Goal: Communication & Community: Answer question/provide support

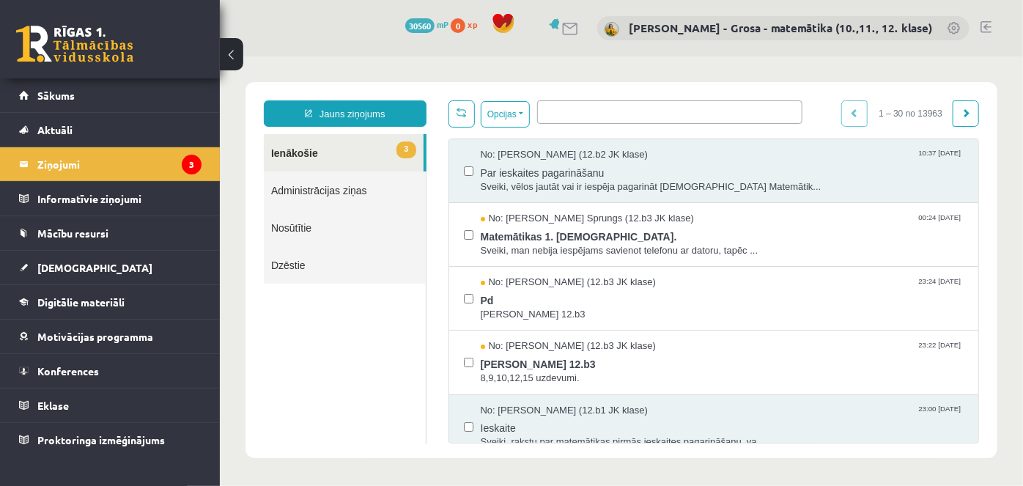
click at [317, 161] on link "3 Ienākošie" at bounding box center [343, 151] width 160 height 37
click at [170, 162] on legend "Ziņojumi 3" at bounding box center [119, 164] width 164 height 34
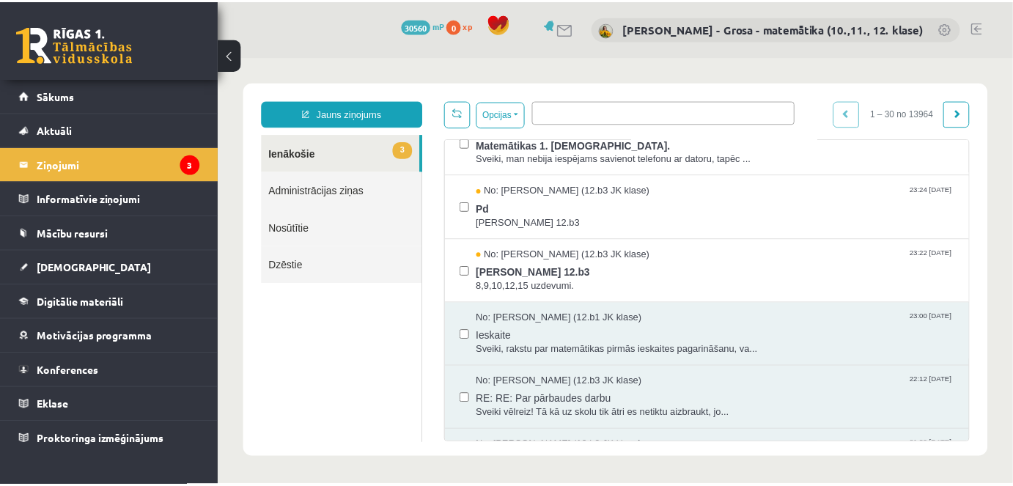
scroll to position [400, 0]
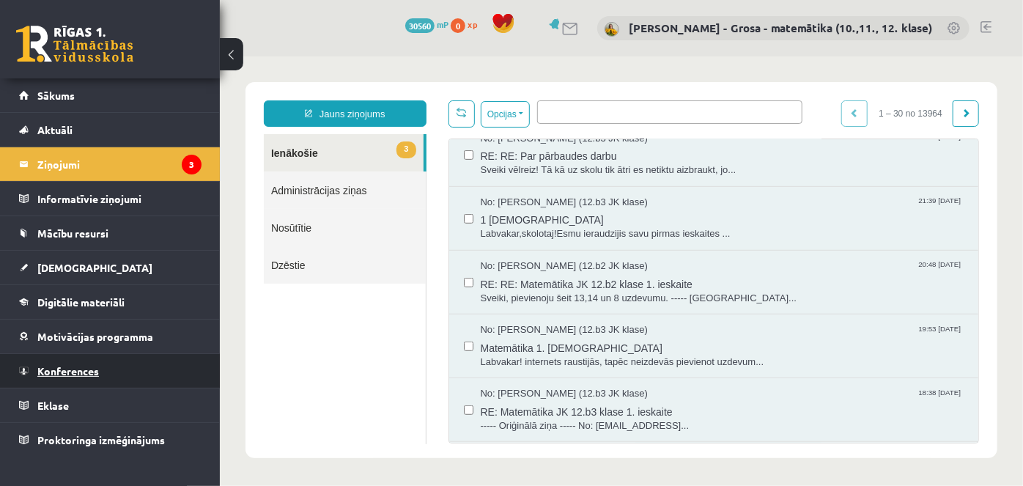
click at [119, 355] on link "Konferences" at bounding box center [110, 371] width 183 height 34
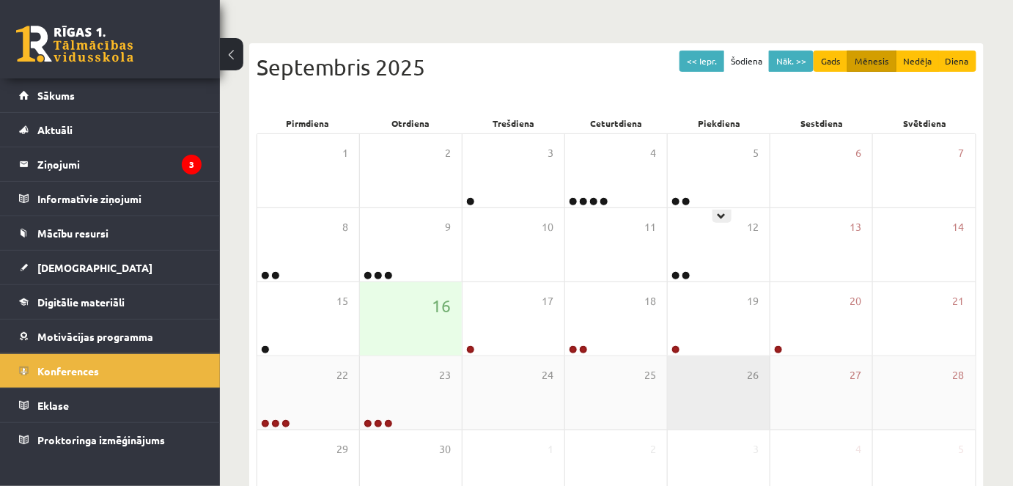
scroll to position [254, 0]
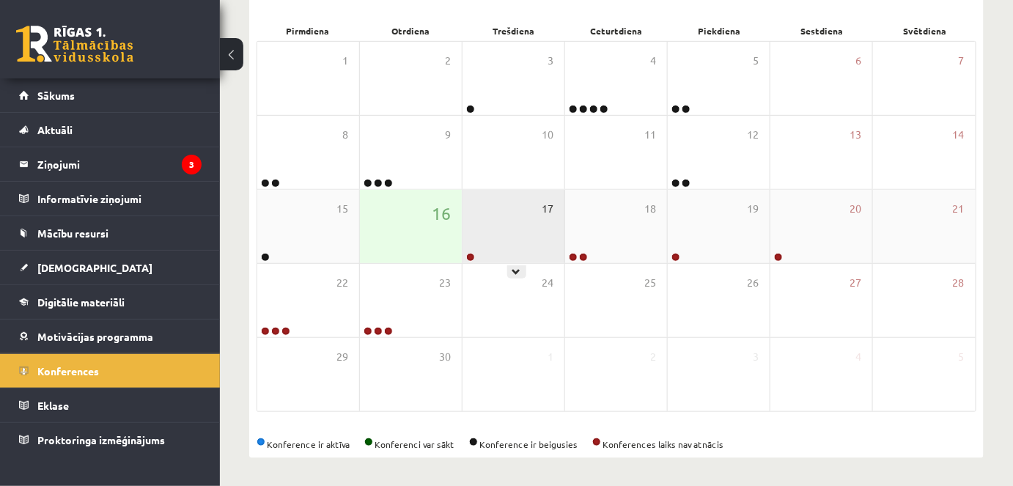
click at [543, 207] on span "17" at bounding box center [548, 209] width 12 height 16
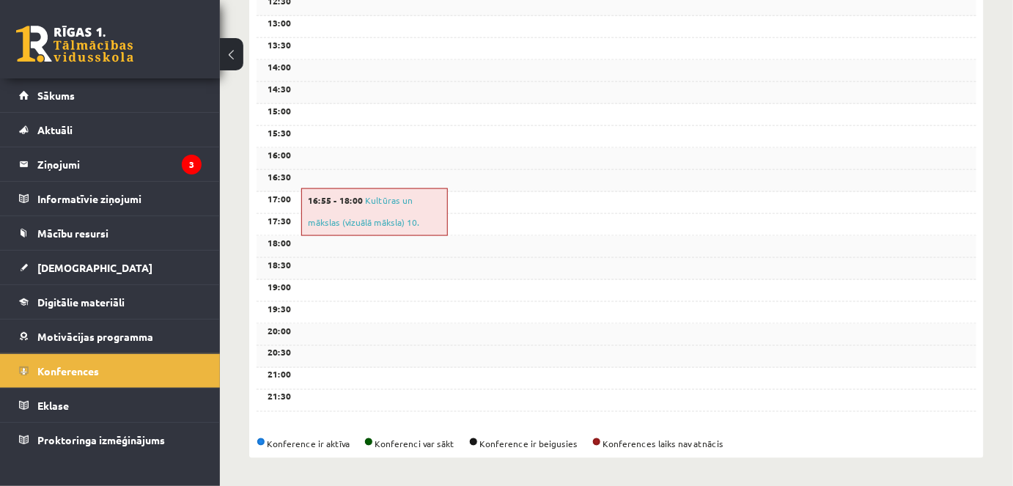
scroll to position [587, 0]
click at [79, 370] on span "Konferences" at bounding box center [68, 370] width 62 height 13
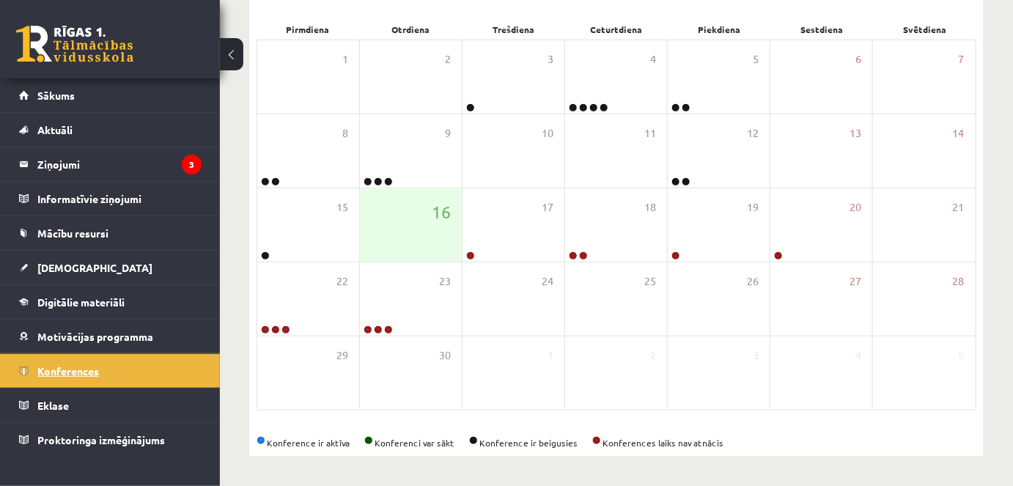
scroll to position [254, 0]
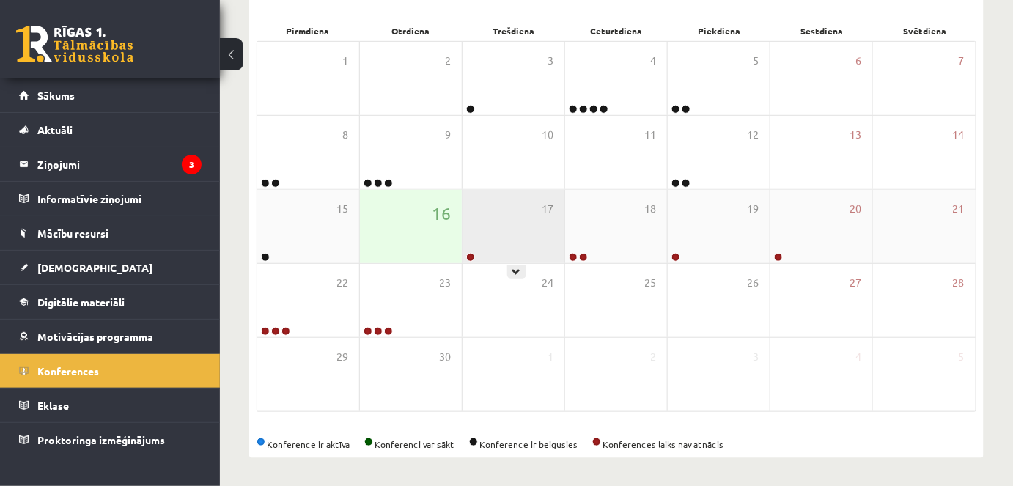
click at [543, 238] on div "17" at bounding box center [514, 226] width 102 height 73
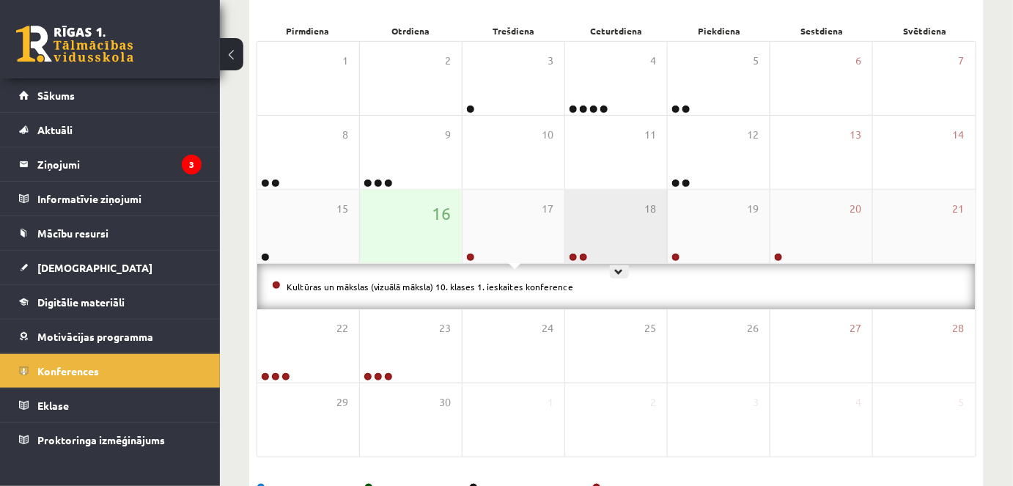
click at [600, 225] on div "18" at bounding box center [616, 226] width 102 height 73
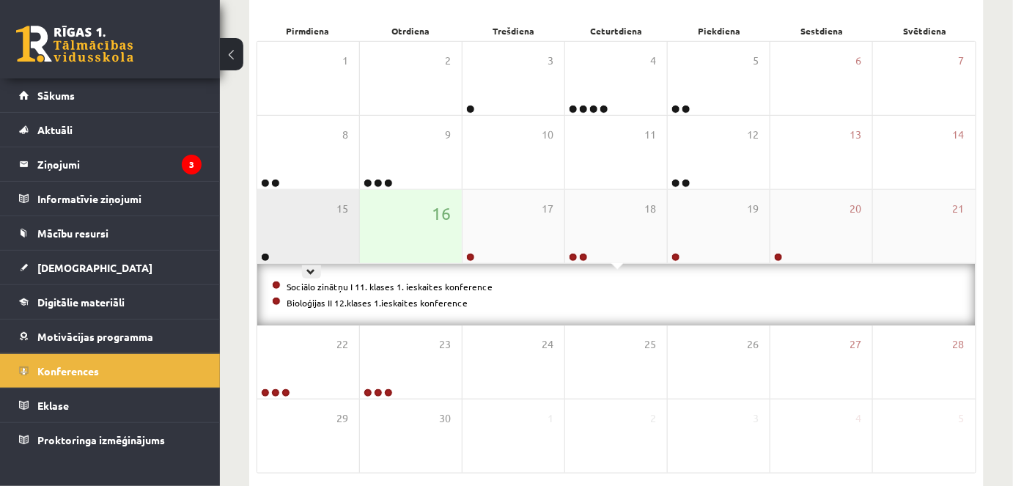
click at [278, 211] on div "15" at bounding box center [308, 226] width 102 height 73
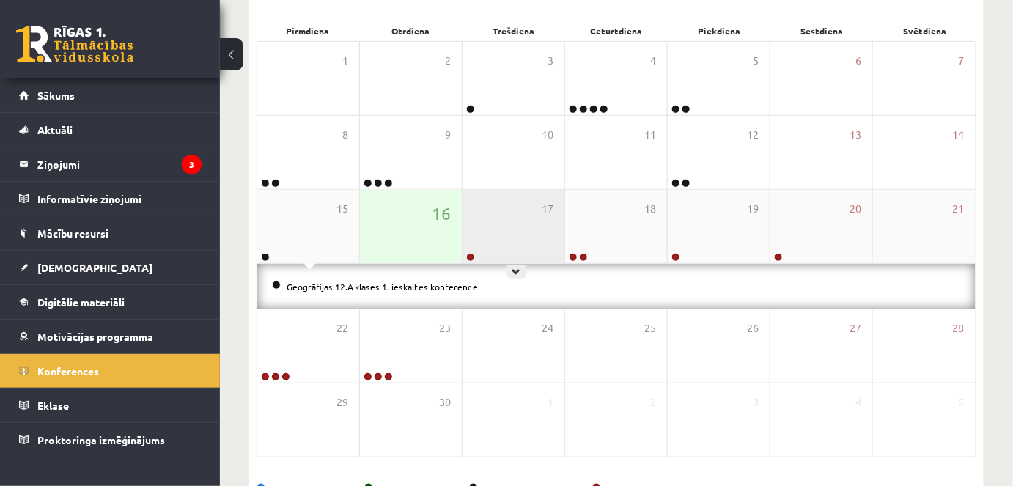
click at [538, 211] on div "17" at bounding box center [514, 226] width 102 height 73
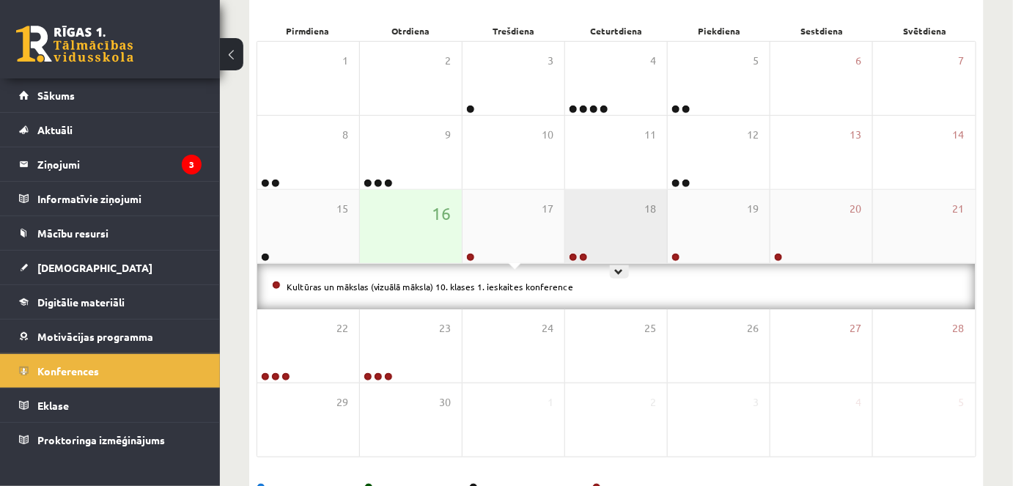
click at [598, 205] on div "18" at bounding box center [616, 226] width 102 height 73
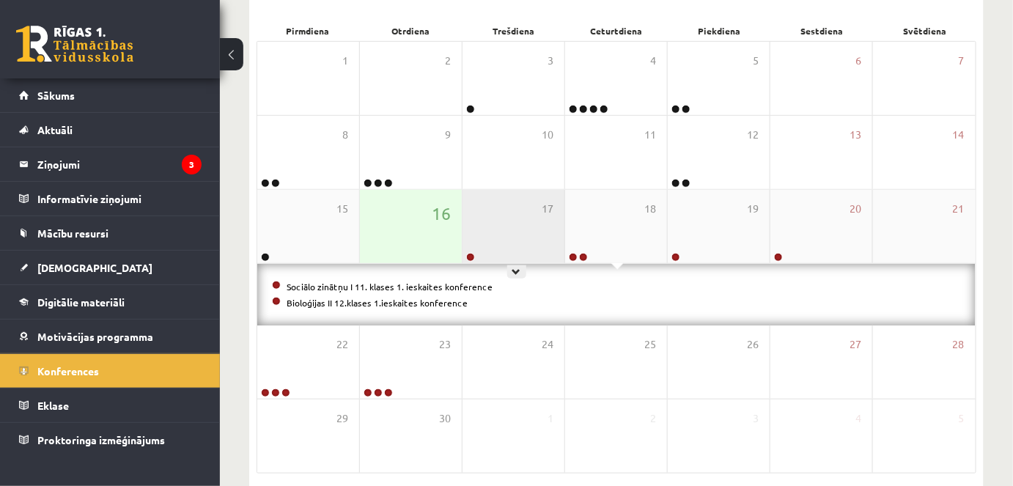
click at [551, 225] on div "17" at bounding box center [514, 226] width 102 height 73
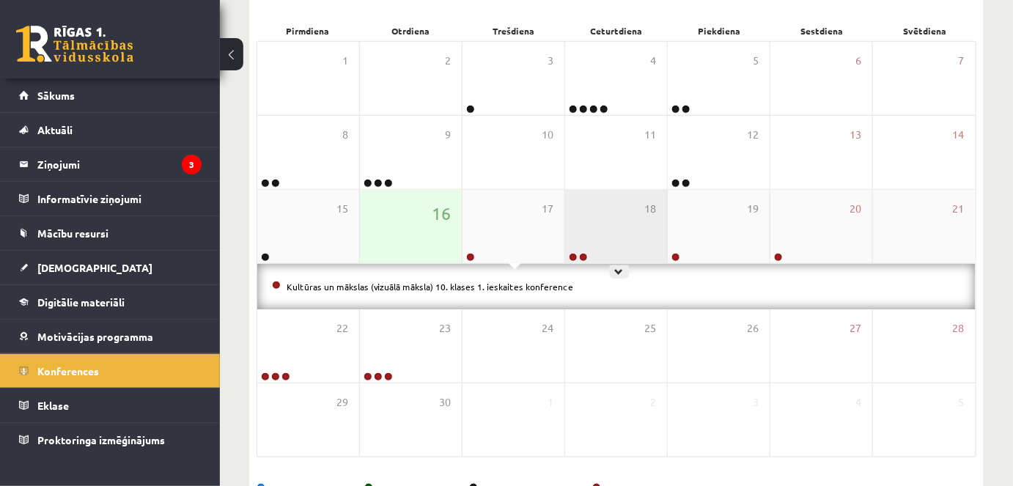
click at [603, 209] on div "18" at bounding box center [616, 226] width 102 height 73
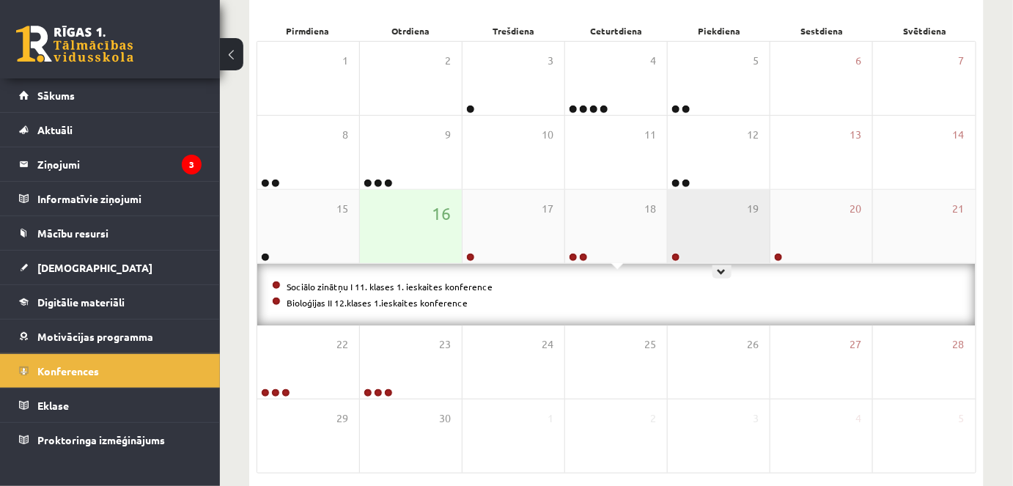
click at [703, 207] on div "19" at bounding box center [719, 226] width 102 height 73
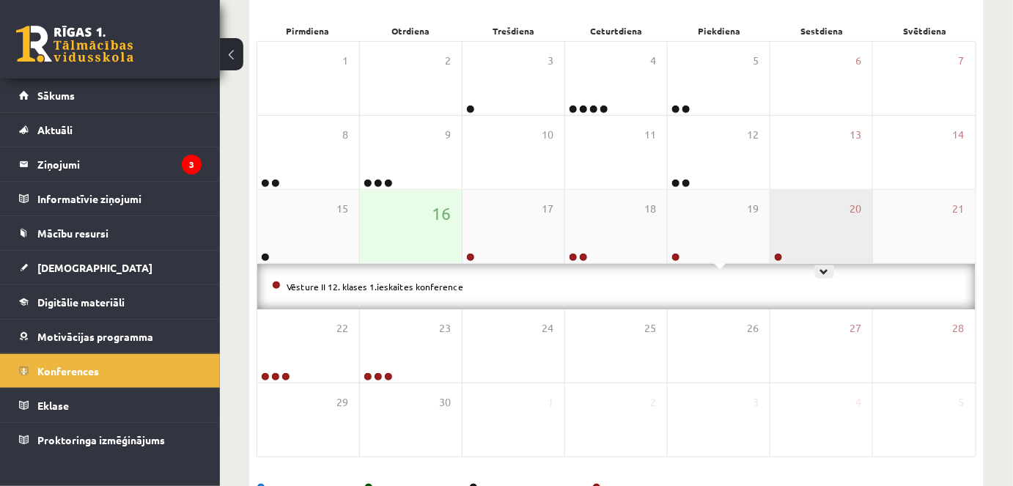
click at [799, 206] on div "20" at bounding box center [822, 226] width 102 height 73
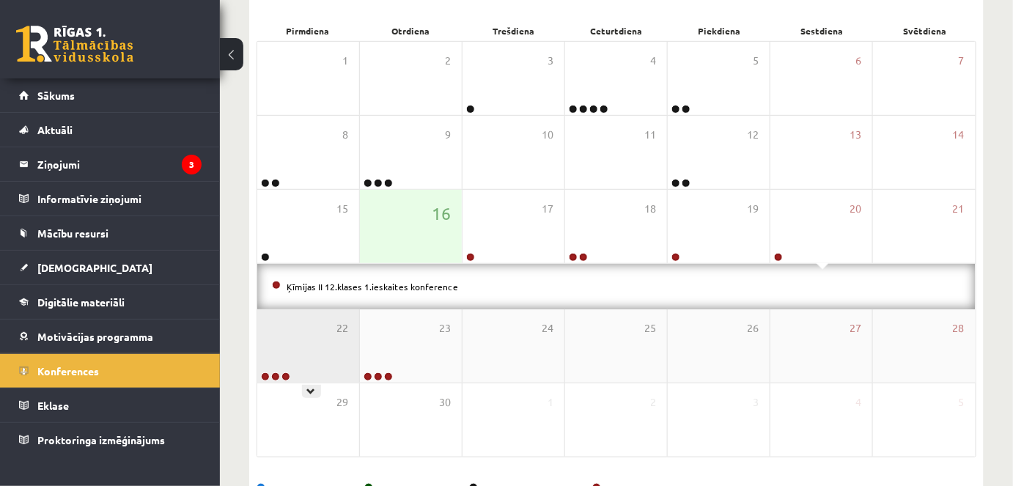
click at [320, 347] on div "22" at bounding box center [308, 345] width 102 height 73
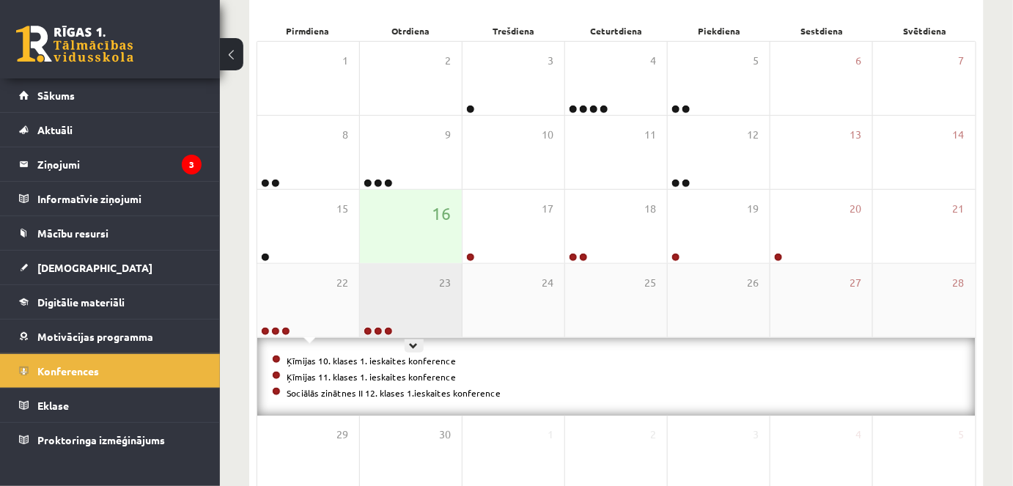
click at [424, 312] on div "23" at bounding box center [411, 300] width 102 height 73
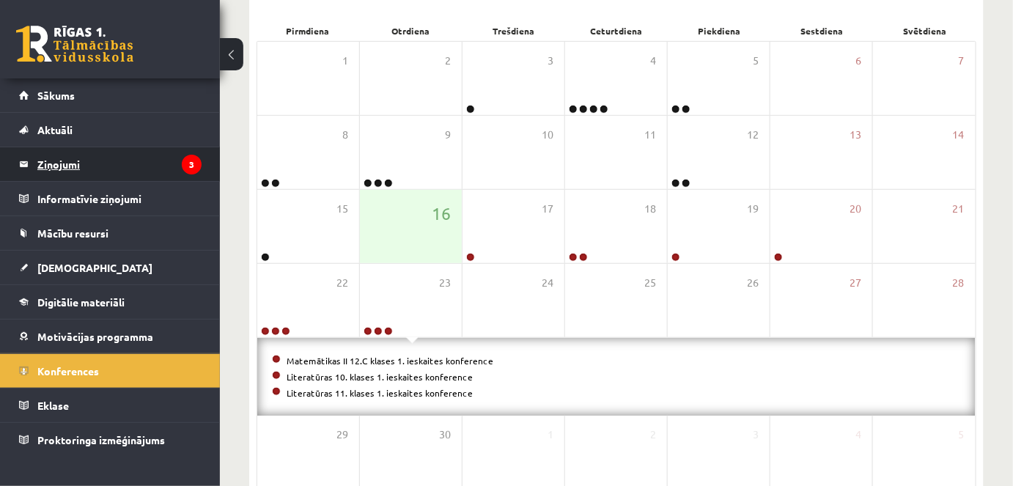
click at [188, 157] on icon "3" at bounding box center [192, 165] width 20 height 20
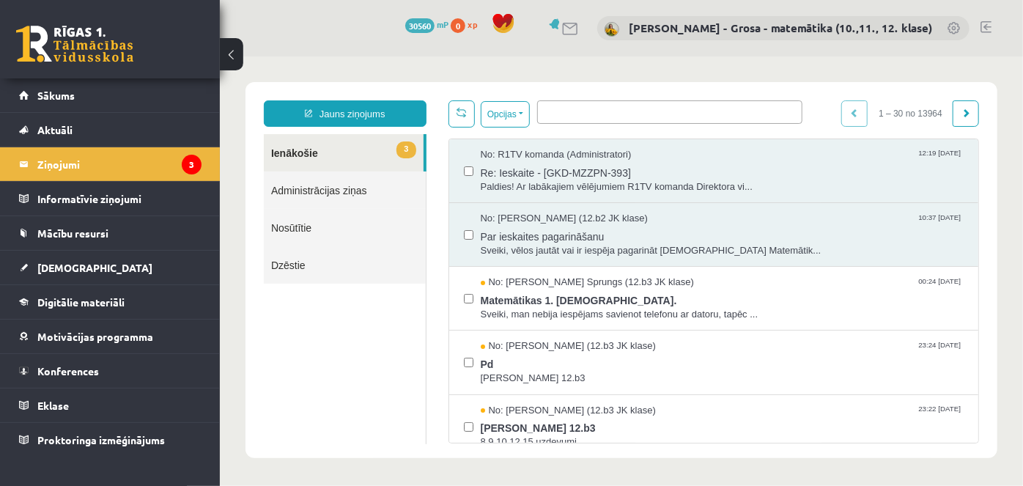
click at [350, 155] on link "3 Ienākošie" at bounding box center [343, 151] width 160 height 37
click at [337, 150] on link "3 Ienākošie" at bounding box center [343, 151] width 160 height 37
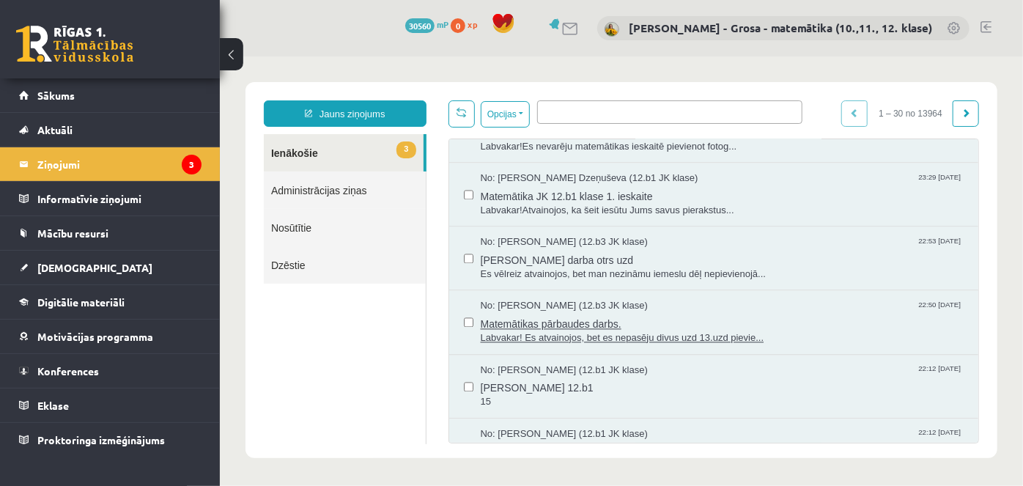
scroll to position [1606, 0]
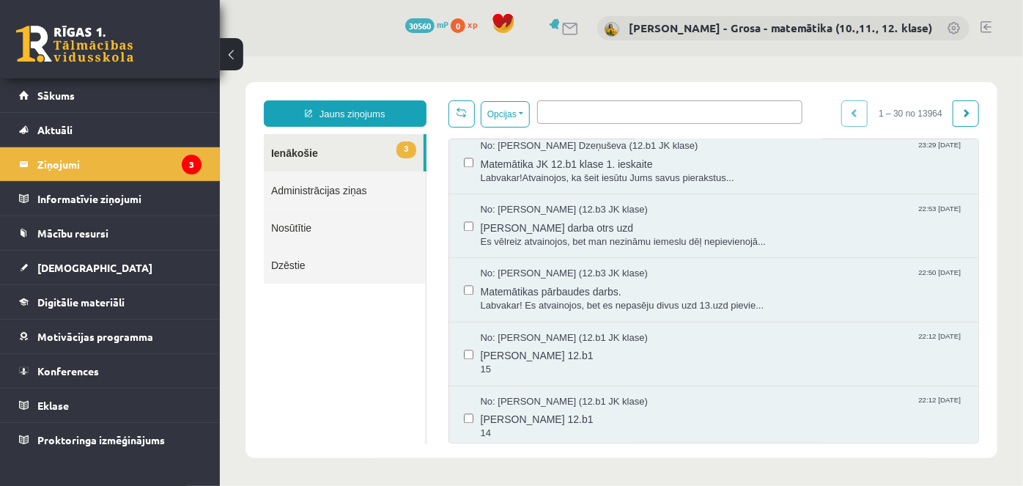
click at [409, 150] on span "3" at bounding box center [405, 149] width 19 height 17
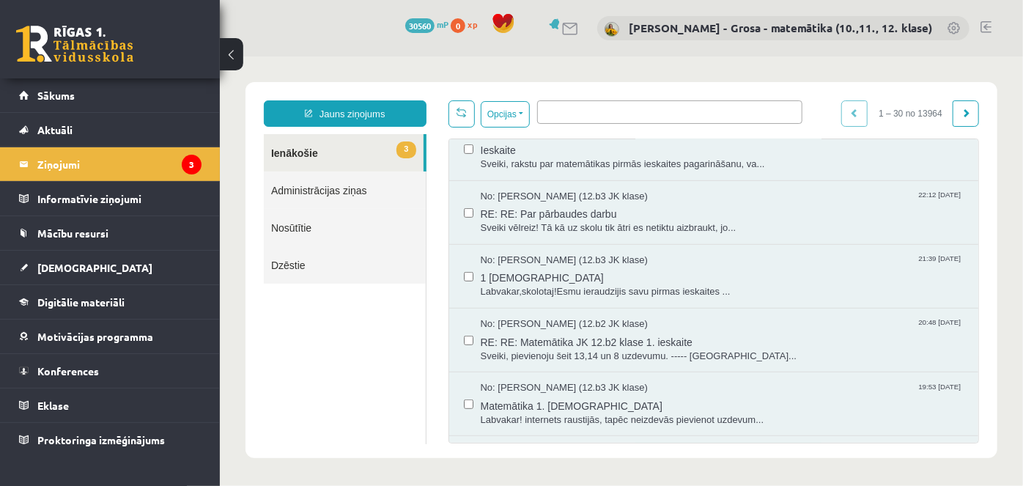
scroll to position [199, 0]
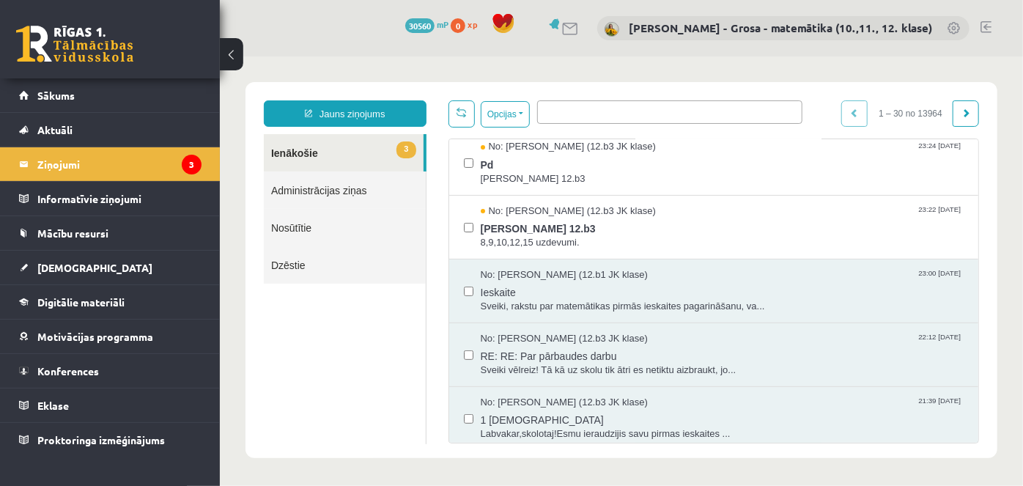
click at [415, 140] on link "3 Ienākošie" at bounding box center [343, 151] width 160 height 37
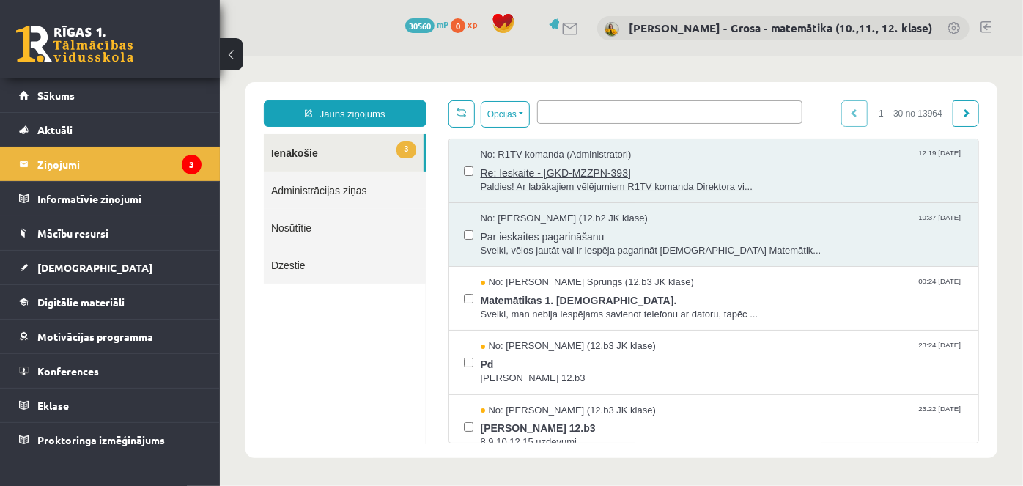
scroll to position [0, 0]
click at [357, 150] on link "3 Ienākošie" at bounding box center [343, 151] width 160 height 37
click at [180, 174] on legend "Ziņojumi 3" at bounding box center [119, 164] width 164 height 34
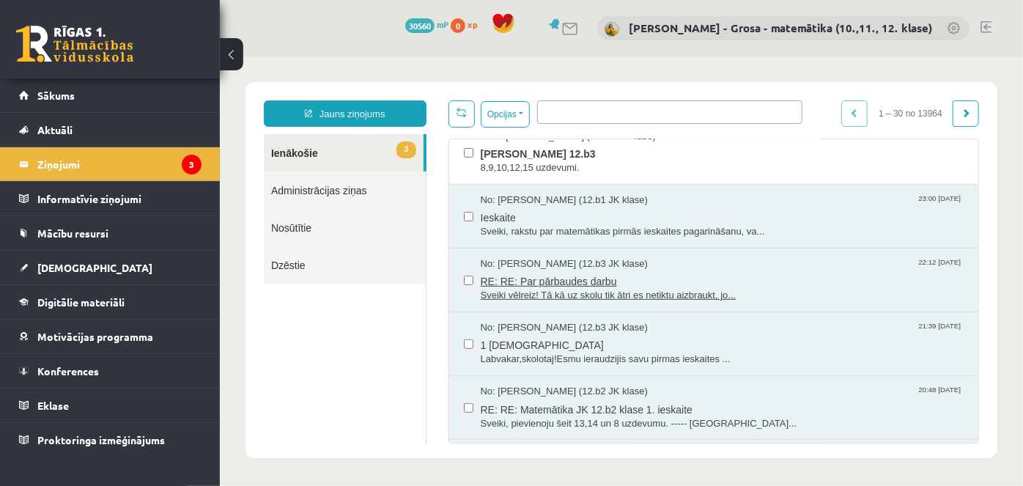
scroll to position [400, 0]
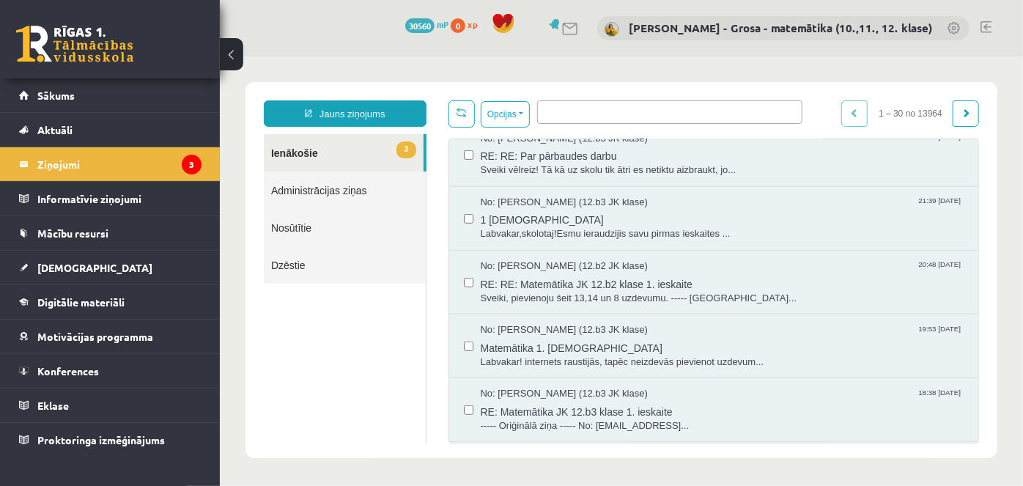
click at [301, 156] on link "3 Ienākošie" at bounding box center [343, 151] width 160 height 37
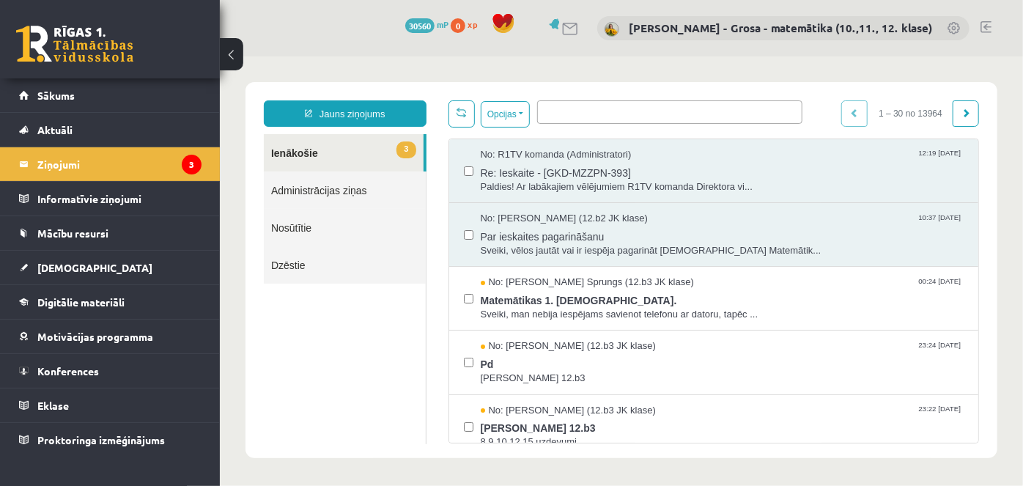
scroll to position [0, 0]
click at [344, 146] on link "3 Ienākošie" at bounding box center [343, 151] width 160 height 37
click at [375, 152] on link "3 Ienākošie" at bounding box center [343, 151] width 160 height 37
click at [383, 148] on link "3 Ienākošie" at bounding box center [343, 151] width 160 height 37
click at [197, 163] on icon "3" at bounding box center [192, 165] width 20 height 20
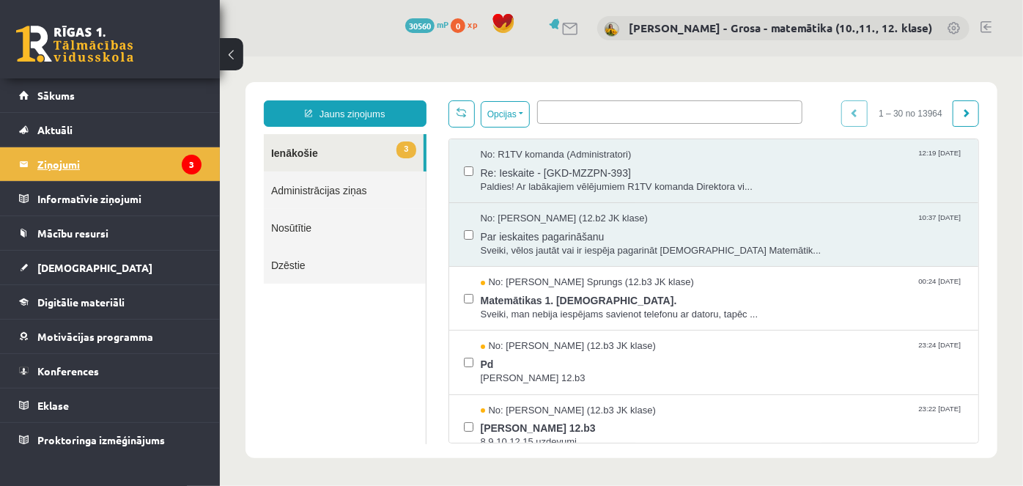
click at [88, 161] on legend "Ziņojumi 3" at bounding box center [119, 164] width 164 height 34
click at [987, 22] on link at bounding box center [986, 27] width 11 height 12
